Goal: Task Accomplishment & Management: Complete application form

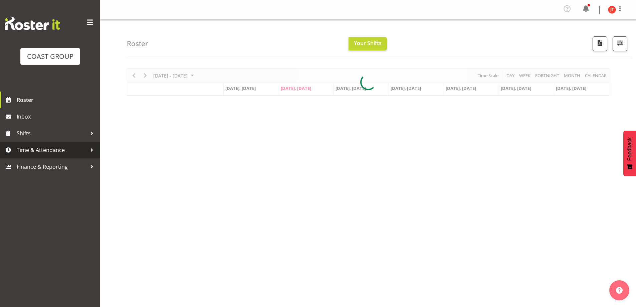
click at [51, 150] on span "Time & Attendance" at bounding box center [52, 150] width 70 height 10
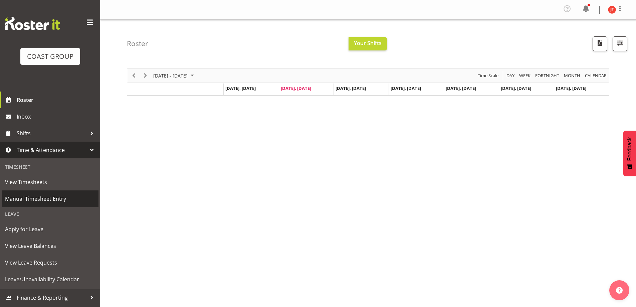
click at [30, 197] on span "Manual Timesheet Entry" at bounding box center [50, 199] width 90 height 10
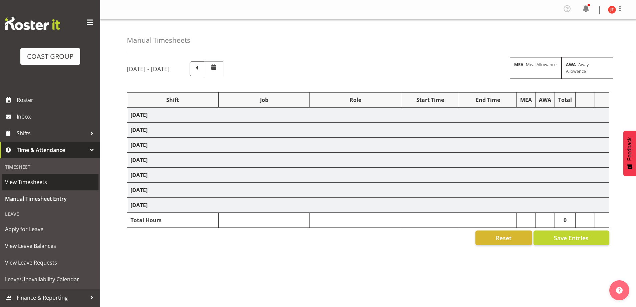
select select "47759"
select select "7032"
select select "47759"
select select "7032"
select select "16"
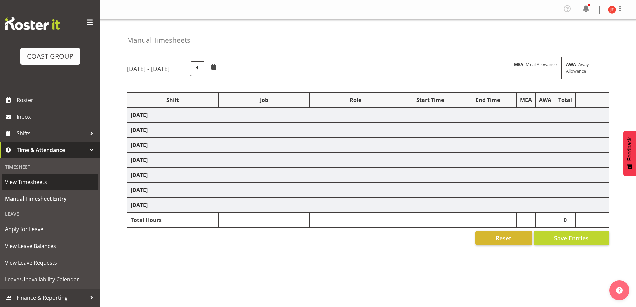
select select "47759"
select select "7032"
select select "47759"
select select "7032"
select select "47759"
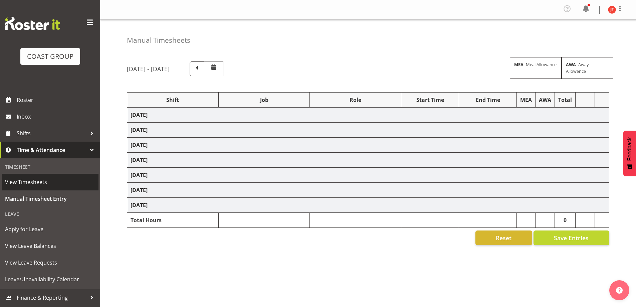
select select "7032"
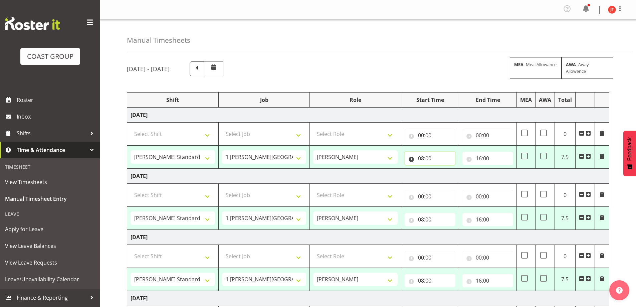
click at [429, 156] on input "08:00" at bounding box center [430, 158] width 51 height 13
drag, startPoint x: 449, startPoint y: 175, endPoint x: 446, endPoint y: 174, distance: 3.7
click at [449, 175] on select "00 01 02 03 04 05 06 07 08 09 10 11 12 13 14 15 16 17 18 19 20 21 22 23" at bounding box center [450, 175] width 15 height 13
select select "9"
click at [443, 169] on select "00 01 02 03 04 05 06 07 08 09 10 11 12 13 14 15 16 17 18 19 20 21 22 23" at bounding box center [450, 175] width 15 height 13
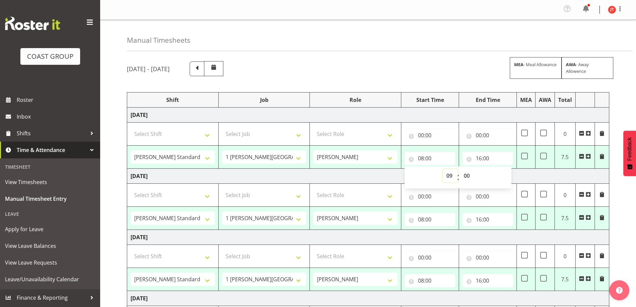
type input "09:00"
click at [497, 154] on input "16:00" at bounding box center [487, 158] width 51 height 13
click at [506, 175] on select "00 01 02 03 04 05 06 07 08 09 10 11 12 13 14 15 16 17 18 19 20 21 22 23" at bounding box center [507, 175] width 15 height 13
select select "14"
click at [500, 169] on select "00 01 02 03 04 05 06 07 08 09 10 11 12 13 14 15 16 17 18 19 20 21 22 23" at bounding box center [507, 175] width 15 height 13
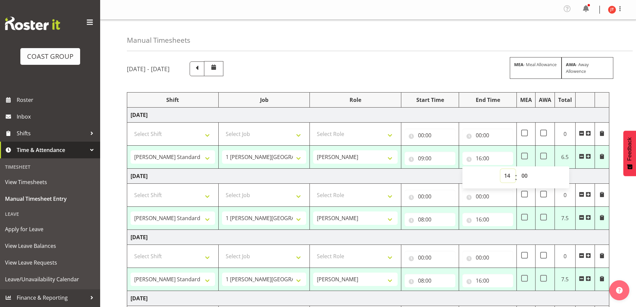
type input "14:00"
click at [434, 219] on input "08:00" at bounding box center [430, 219] width 51 height 13
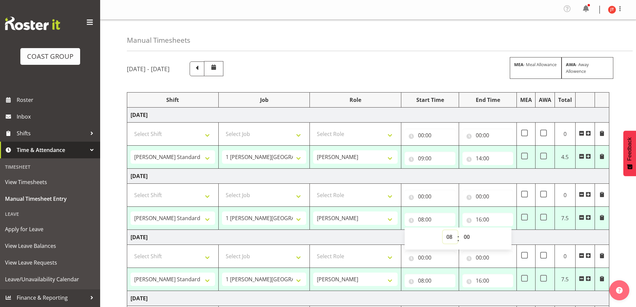
click at [447, 237] on select "00 01 02 03 04 05 06 07 08 09 10 11 12 13 14 15 16 17 18 19 20 21 22 23" at bounding box center [450, 236] width 15 height 13
select select "9"
click at [443, 230] on select "00 01 02 03 04 05 06 07 08 09 10 11 12 13 14 15 16 17 18 19 20 21 22 23" at bounding box center [450, 236] width 15 height 13
type input "09:00"
click at [490, 220] on input "16:00" at bounding box center [487, 219] width 51 height 13
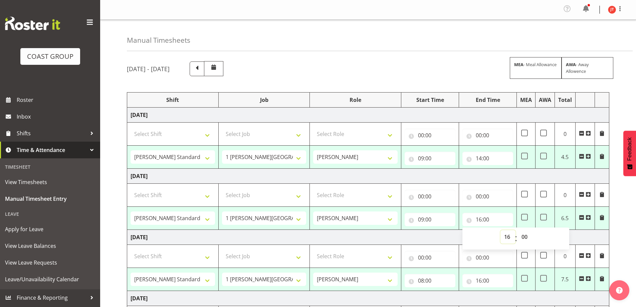
drag, startPoint x: 509, startPoint y: 238, endPoint x: 508, endPoint y: 233, distance: 5.7
click at [509, 238] on select "00 01 02 03 04 05 06 07 08 09 10 11 12 13 14 15 16 17 18 19 20 21 22 23" at bounding box center [507, 236] width 15 height 13
select select "14"
click at [500, 230] on select "00 01 02 03 04 05 06 07 08 09 10 11 12 13 14 15 16 17 18 19 20 21 22 23" at bounding box center [507, 236] width 15 height 13
type input "14:00"
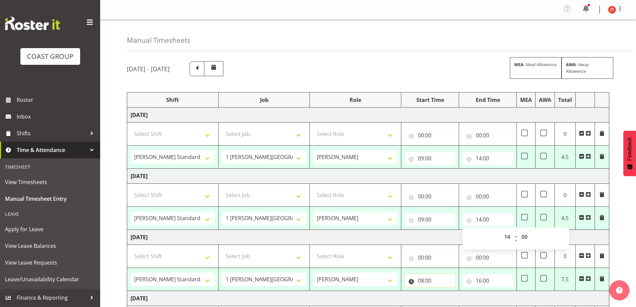
click at [441, 277] on input "08:00" at bounding box center [430, 280] width 51 height 13
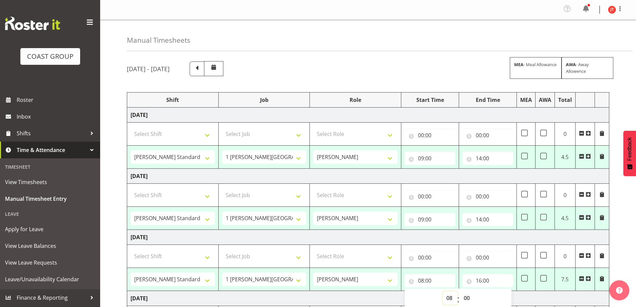
click at [448, 296] on select "00 01 02 03 04 05 06 07 08 09 10 11 12 13 14 15 16 17 18 19 20 21 22 23" at bounding box center [450, 297] width 15 height 13
select select "9"
click at [443, 291] on select "00 01 02 03 04 05 06 07 08 09 10 11 12 13 14 15 16 17 18 19 20 21 22 23" at bounding box center [450, 297] width 15 height 13
type input "09:00"
click at [494, 275] on input "16:00" at bounding box center [487, 280] width 51 height 13
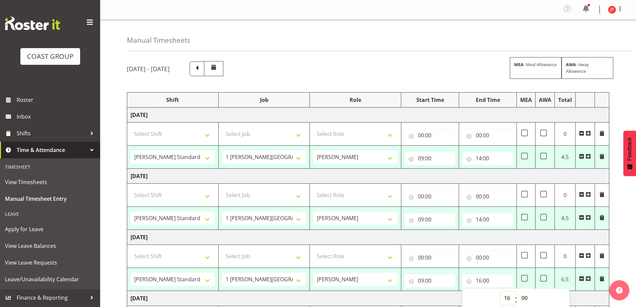
drag, startPoint x: 504, startPoint y: 298, endPoint x: 504, endPoint y: 292, distance: 6.0
click at [504, 298] on select "00 01 02 03 04 05 06 07 08 09 10 11 12 13 14 15 16 17 18 19 20 21 22 23" at bounding box center [507, 297] width 15 height 13
select select "14"
click at [500, 291] on select "00 01 02 03 04 05 06 07 08 09 10 11 12 13 14 15 16 17 18 19 20 21 22 23" at bounding box center [507, 297] width 15 height 13
type input "14:00"
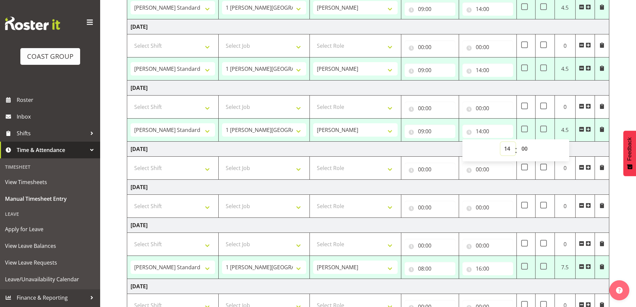
scroll to position [167, 0]
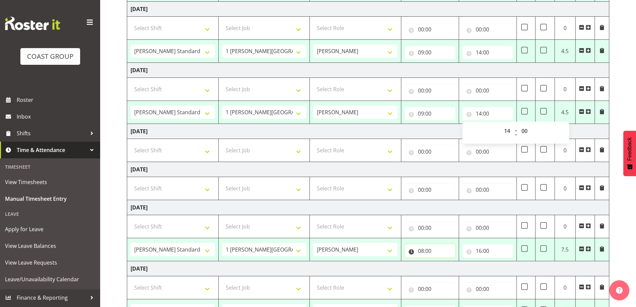
click at [434, 248] on input "08:00" at bounding box center [430, 250] width 51 height 13
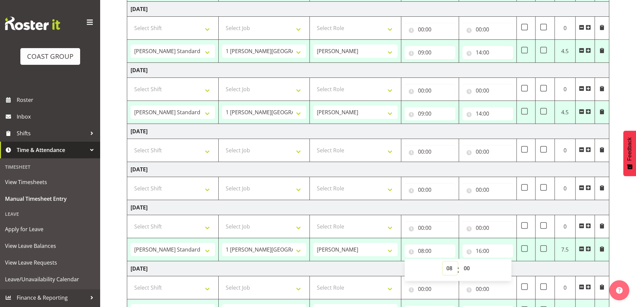
click at [451, 269] on select "00 01 02 03 04 05 06 07 08 09 10 11 12 13 14 15 16 17 18 19 20 21 22 23" at bounding box center [450, 267] width 15 height 13
select select "9"
click at [443, 261] on select "00 01 02 03 04 05 06 07 08 09 10 11 12 13 14 15 16 17 18 19 20 21 22 23" at bounding box center [450, 267] width 15 height 13
type input "09:00"
click at [496, 250] on input "16:00" at bounding box center [487, 250] width 51 height 13
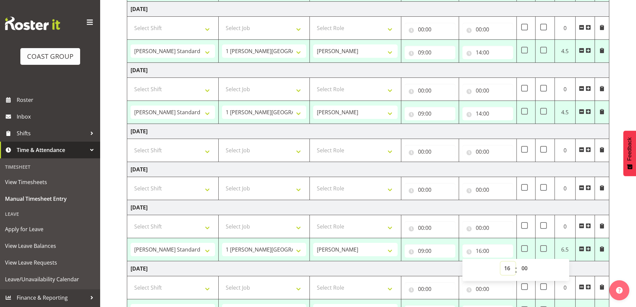
click at [504, 266] on select "00 01 02 03 04 05 06 07 08 09 10 11 12 13 14 15 16 17 18 19 20 21 22 23" at bounding box center [507, 267] width 15 height 13
select select "14"
click at [500, 261] on select "00 01 02 03 04 05 06 07 08 09 10 11 12 13 14 15 16 17 18 19 20 21 22 23" at bounding box center [507, 267] width 15 height 13
type input "14:00"
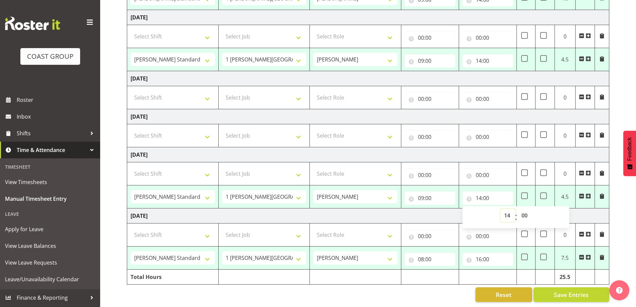
scroll to position [225, 0]
click at [494, 255] on input "16:00" at bounding box center [487, 258] width 51 height 13
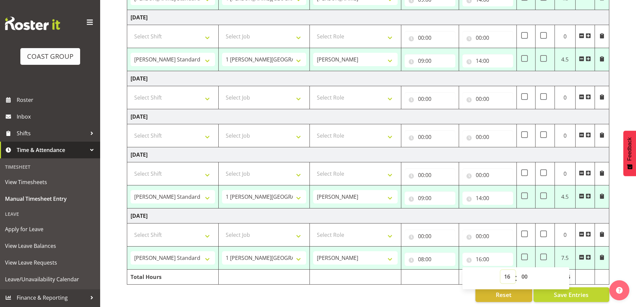
drag, startPoint x: 508, startPoint y: 273, endPoint x: 508, endPoint y: 266, distance: 7.0
click at [508, 273] on select "00 01 02 03 04 05 06 07 08 09 10 11 12 13 14 15 16 17 18 19 20 21 22 23" at bounding box center [507, 276] width 15 height 13
select select "15"
click at [500, 270] on select "00 01 02 03 04 05 06 07 08 09 10 11 12 13 14 15 16 17 18 19 20 21 22 23" at bounding box center [507, 276] width 15 height 13
type input "15:00"
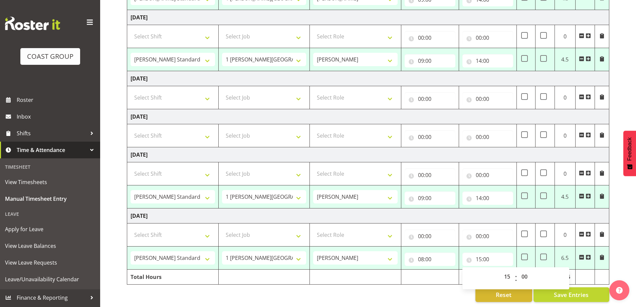
click at [426, 292] on div "Reset Save Entries" at bounding box center [368, 294] width 482 height 15
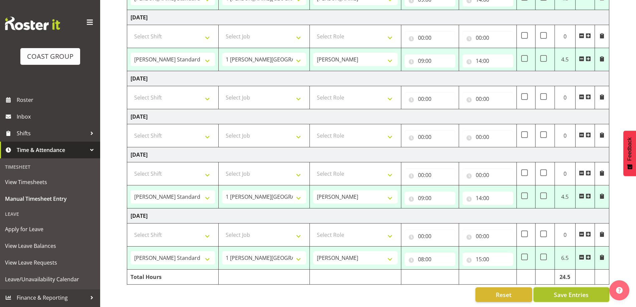
click at [565, 290] on span "Save Entries" at bounding box center [571, 294] width 35 height 9
select select "47759"
select select "7032"
select select "47759"
select select "7032"
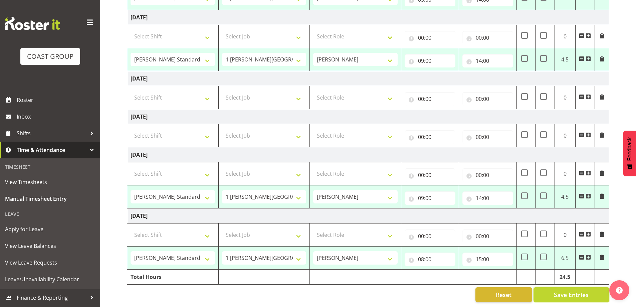
select select "47759"
select select "7032"
select select "47759"
select select "7032"
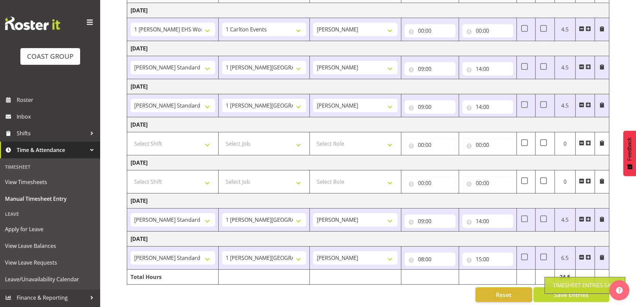
select select "47759"
select select "7032"
type input "09:00"
type input "14:00"
select select "47759"
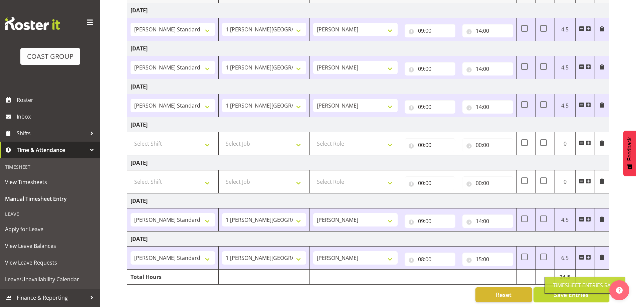
select select "7032"
select select "47759"
select select "7032"
select select "47759"
select select "7032"
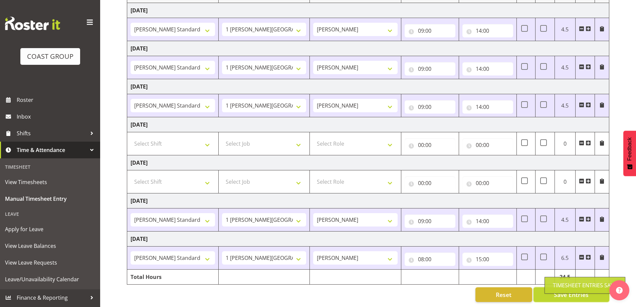
select select "47759"
select select "7032"
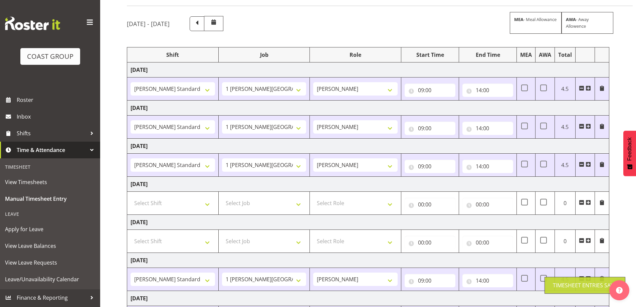
scroll to position [0, 0]
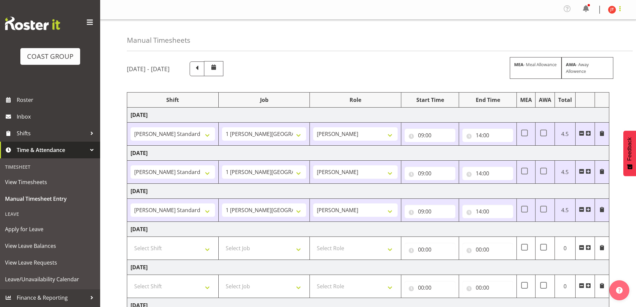
click at [619, 7] on span at bounding box center [620, 9] width 8 height 8
click at [616, 38] on link "Log Out" at bounding box center [592, 37] width 64 height 12
